Goal: Find specific page/section: Find specific page/section

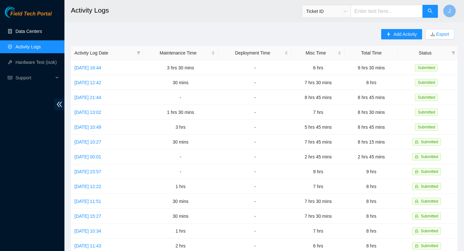
click at [21, 29] on link "Data Centers" at bounding box center [28, 31] width 26 height 5
